Goal: Find specific page/section: Find specific page/section

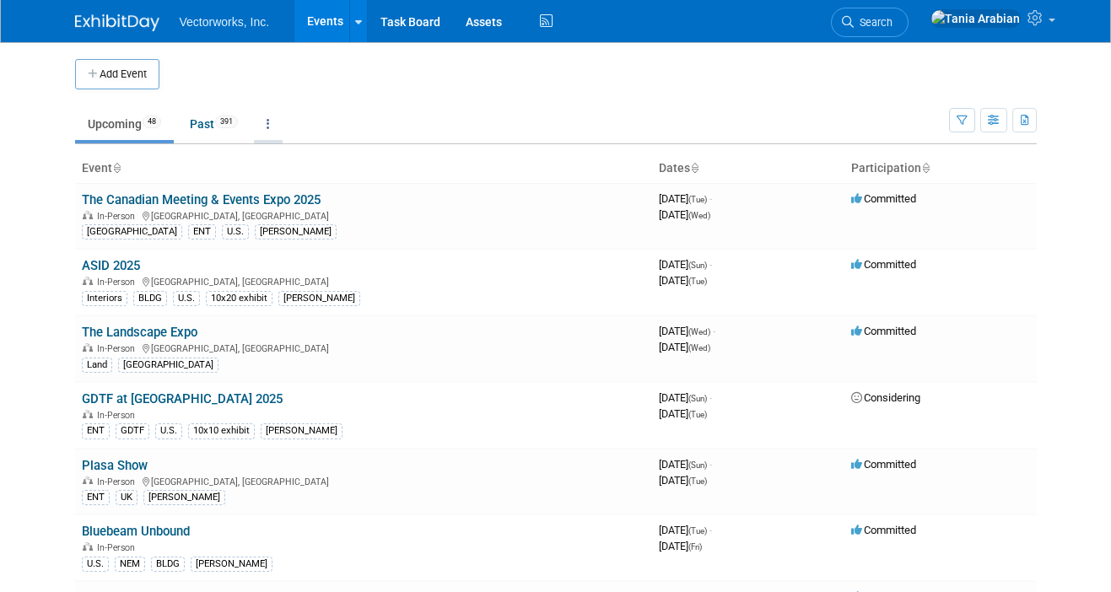
click at [268, 131] on link at bounding box center [268, 124] width 29 height 32
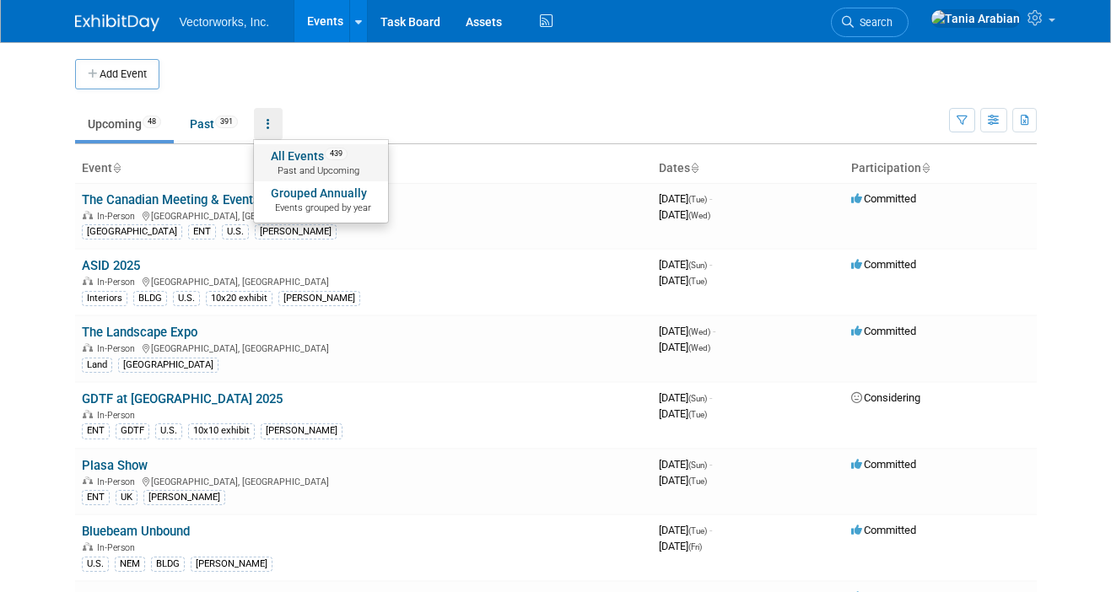
click at [286, 172] on span "Past and Upcoming" at bounding box center [321, 170] width 100 height 13
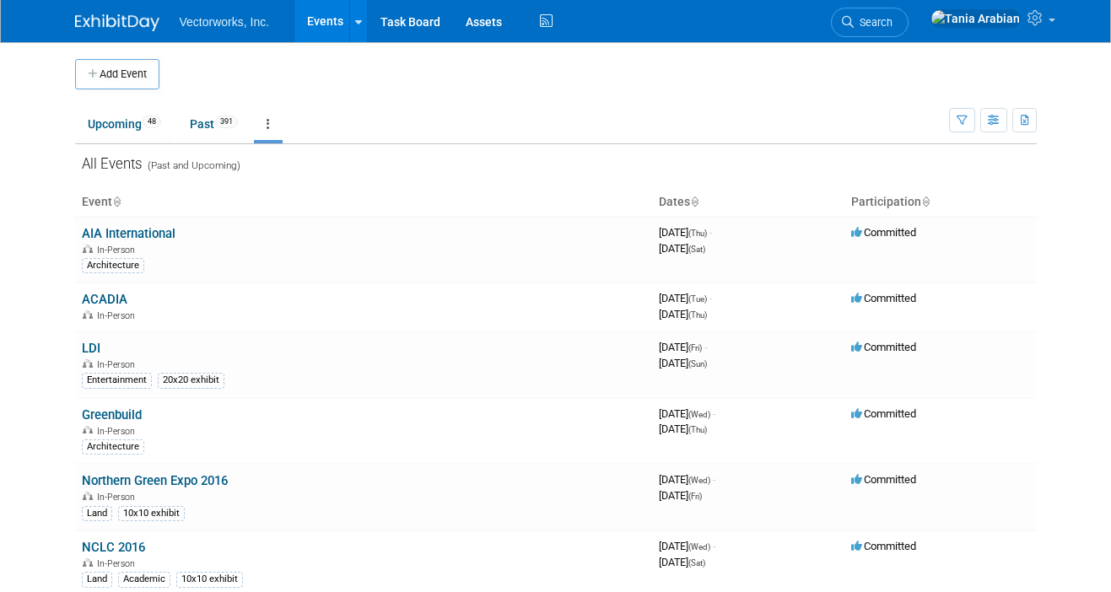
click at [279, 140] on li "All Events 439 Past and Upcoming Grouped Annually Events grouped by year" at bounding box center [268, 125] width 29 height 35
click at [272, 130] on link at bounding box center [268, 124] width 29 height 32
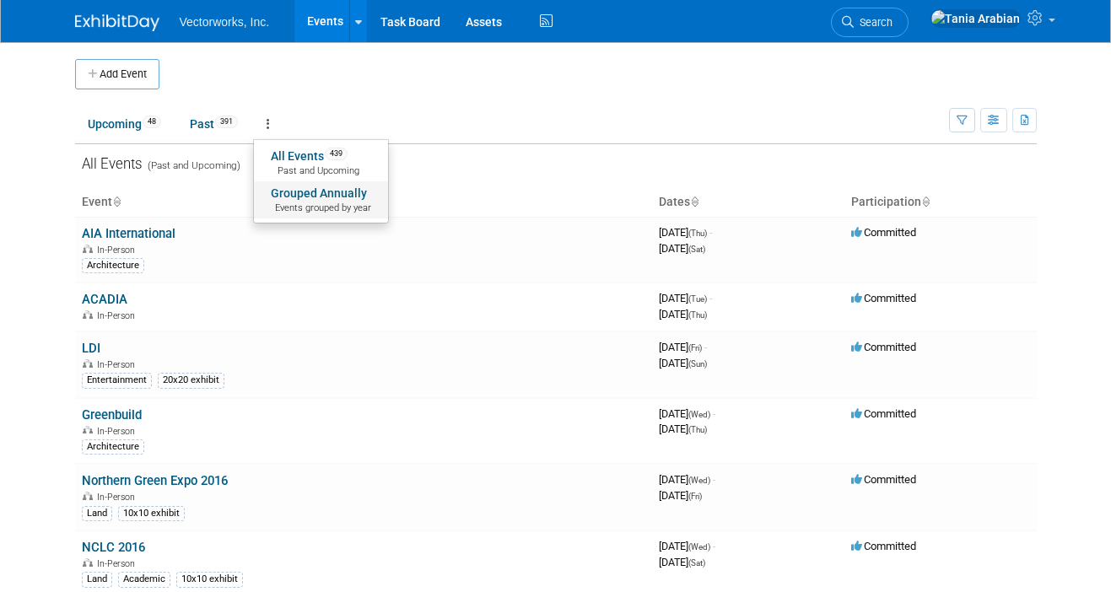
click at [285, 197] on link "Grouped Annually Events grouped by year" at bounding box center [321, 199] width 134 height 37
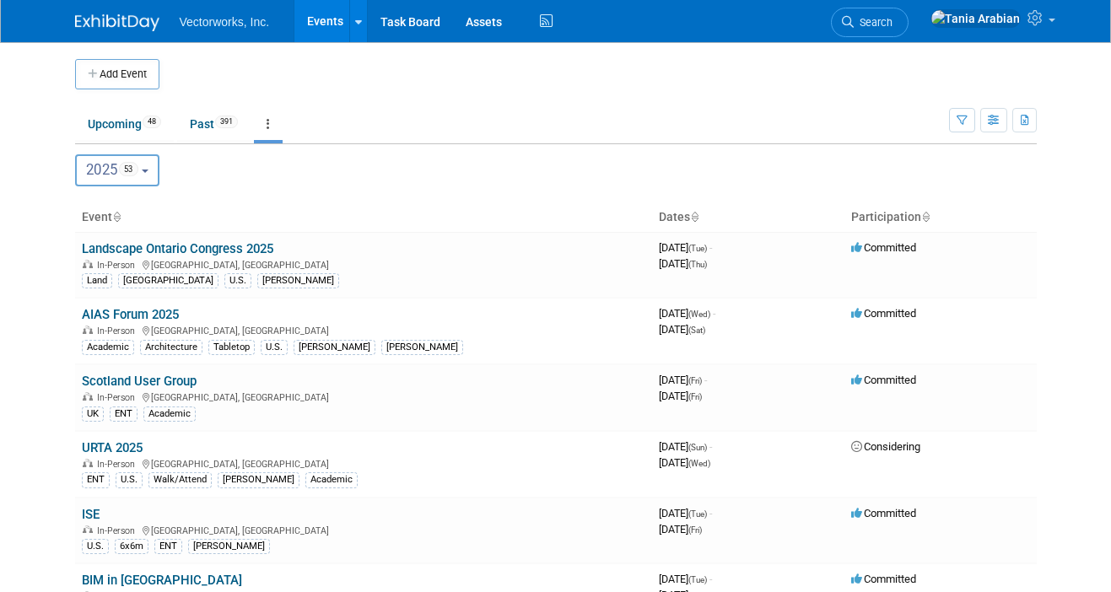
click at [147, 175] on button "2025 53" at bounding box center [117, 170] width 85 height 32
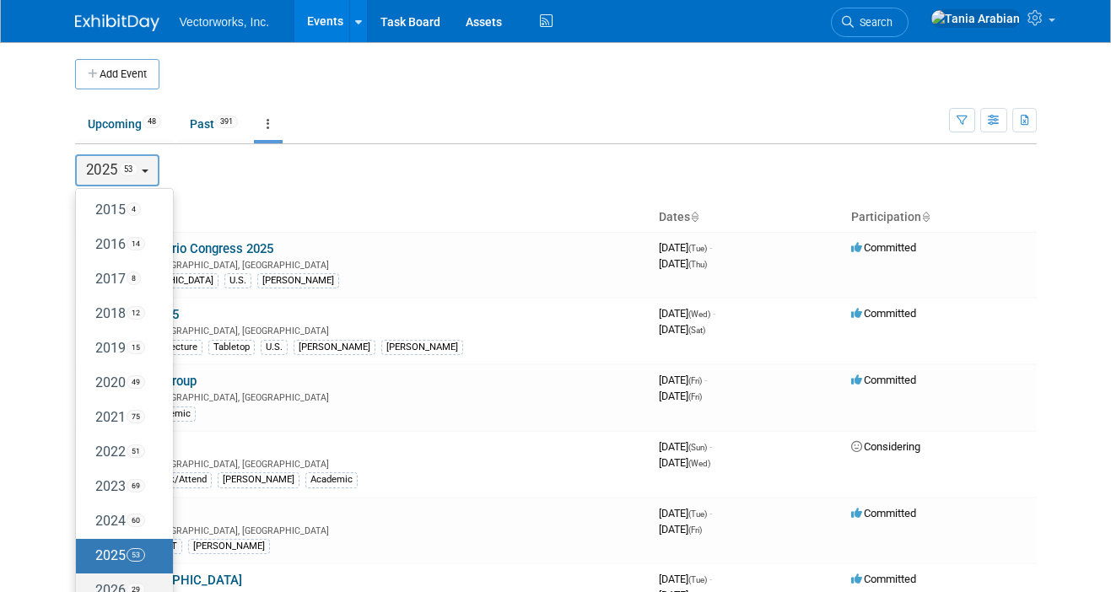
click at [99, 585] on label "2026 29" at bounding box center [120, 591] width 72 height 28
click at [89, 585] on input "2026 29" at bounding box center [83, 589] width 11 height 11
select select "2026"
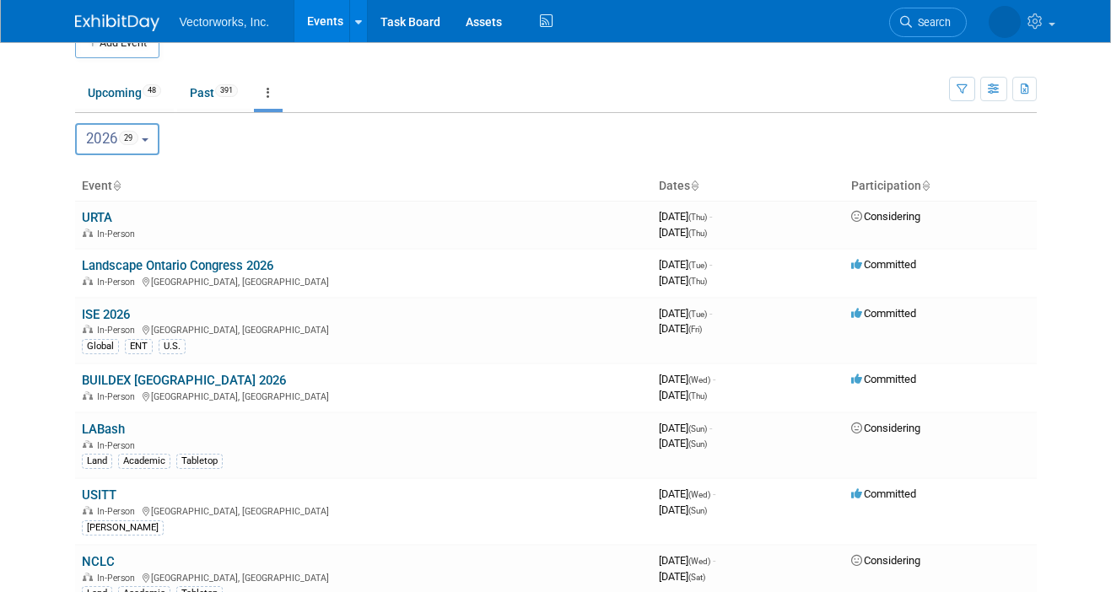
scroll to position [35, 0]
